Goal: Task Accomplishment & Management: Manage account settings

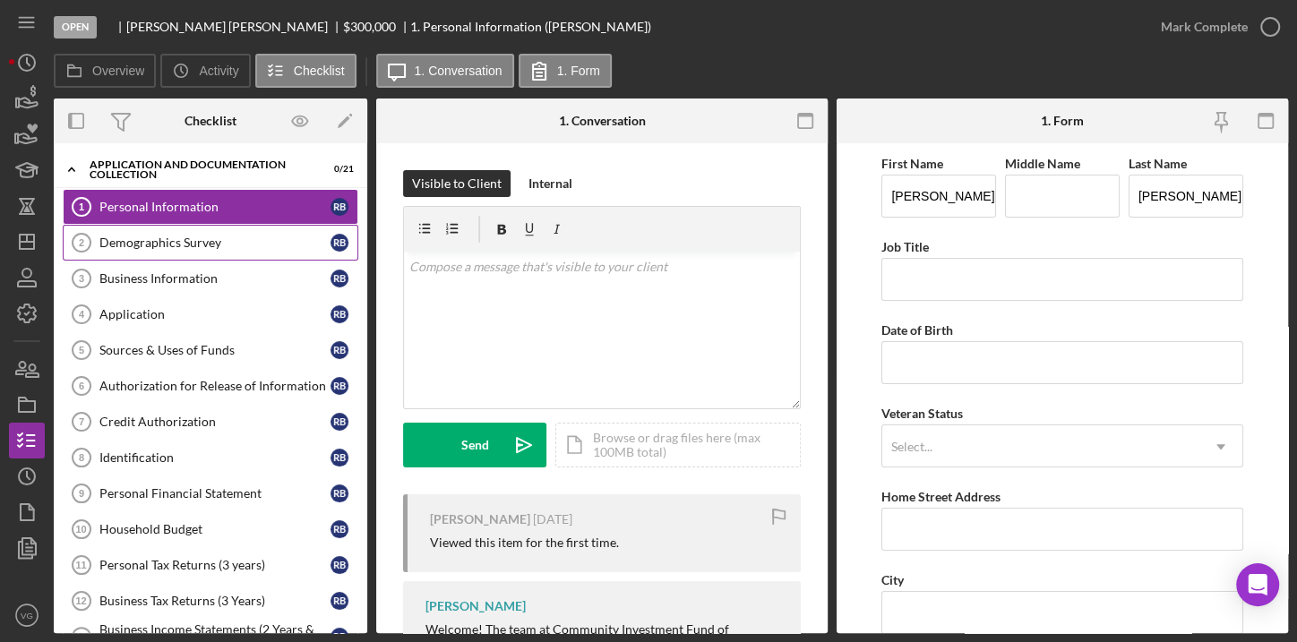
click at [171, 245] on div "Demographics Survey" at bounding box center [214, 243] width 231 height 14
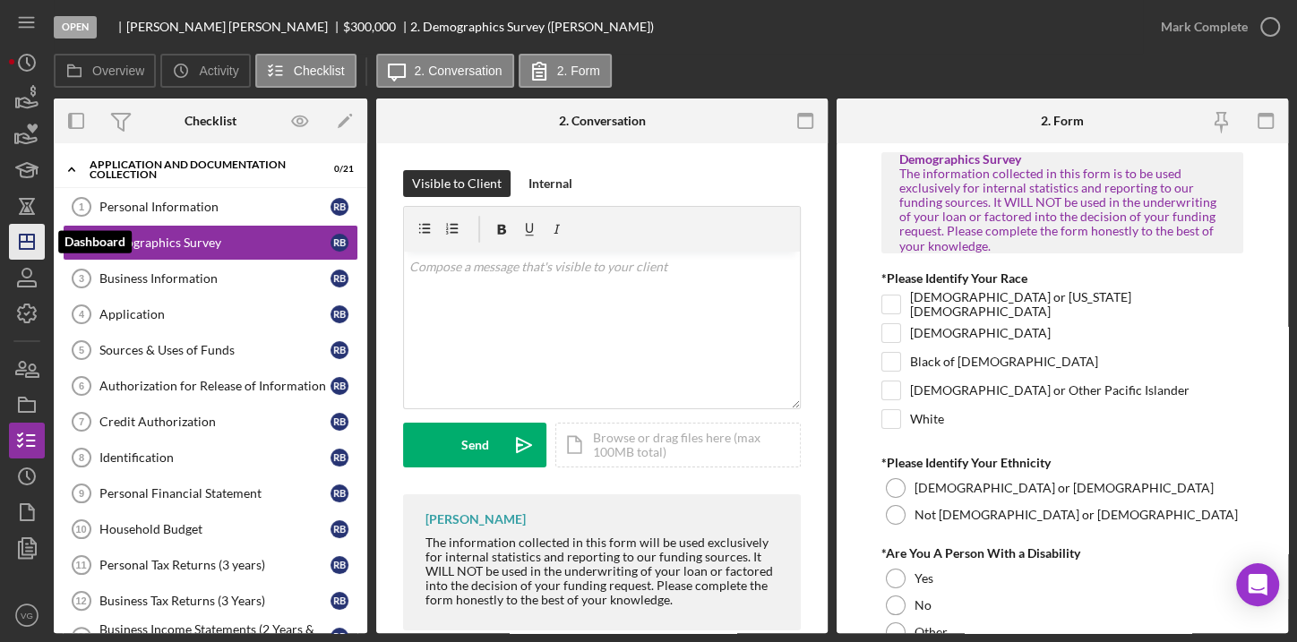
click at [21, 253] on icon "Icon/Dashboard" at bounding box center [26, 241] width 45 height 45
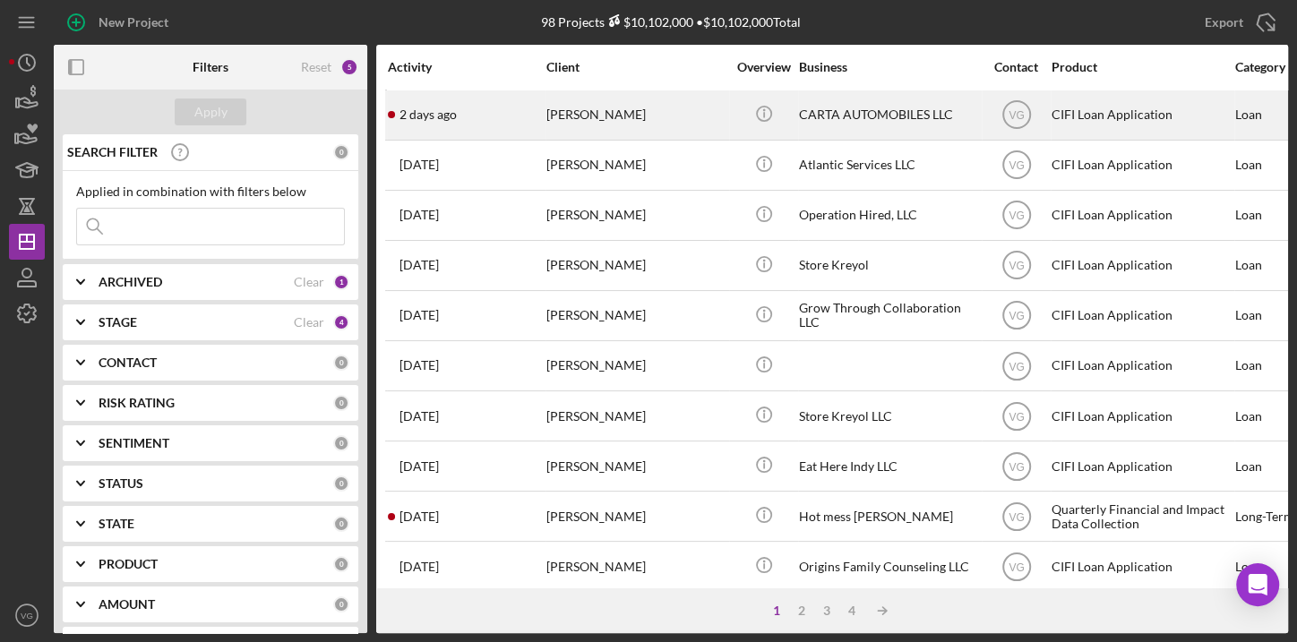
click at [586, 124] on div "[PERSON_NAME]" at bounding box center [635, 114] width 179 height 47
